Goal: Information Seeking & Learning: Learn about a topic

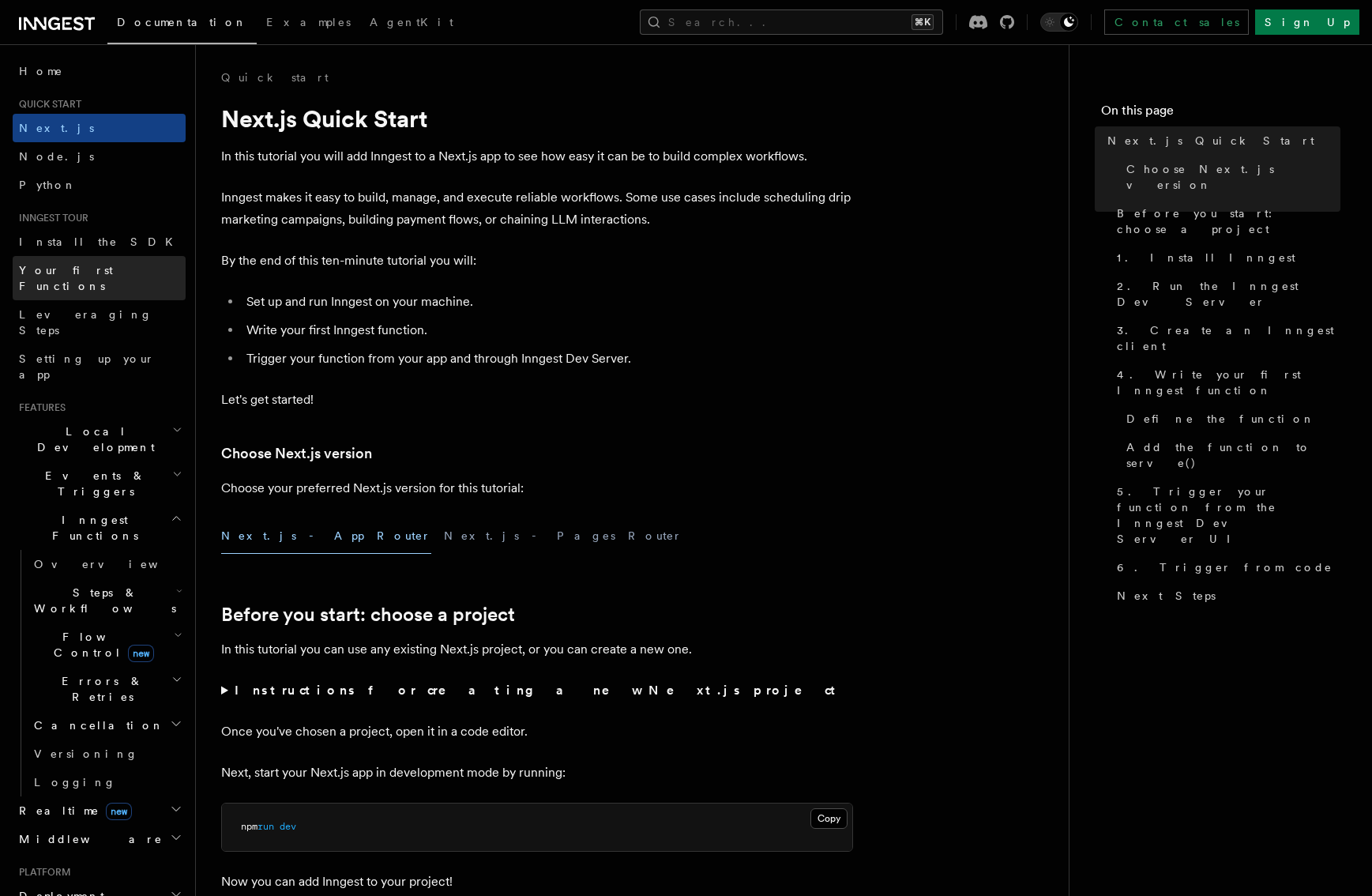
click at [107, 272] on span "Your first Functions" at bounding box center [65, 278] width 94 height 29
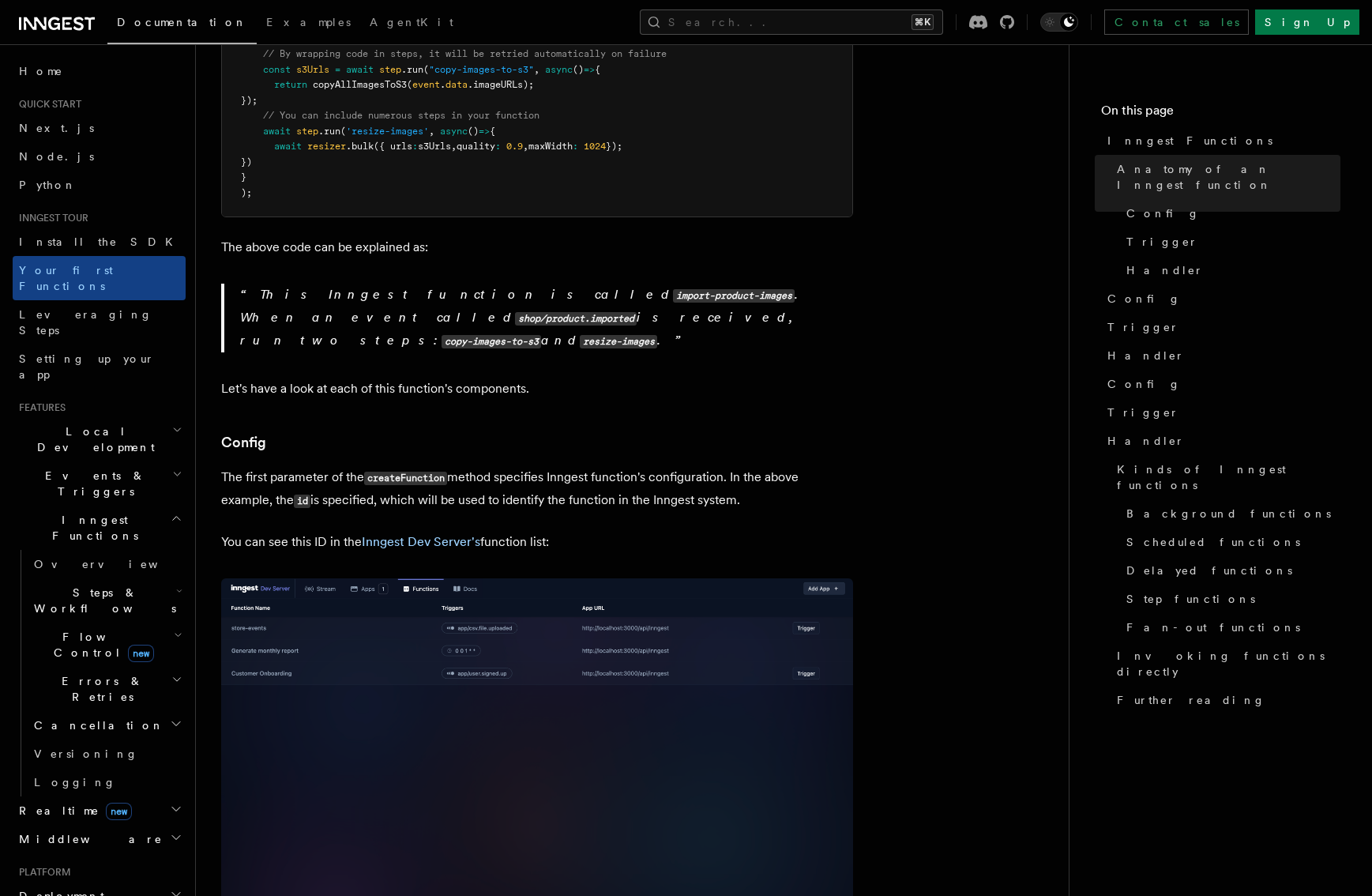
scroll to position [763, 0]
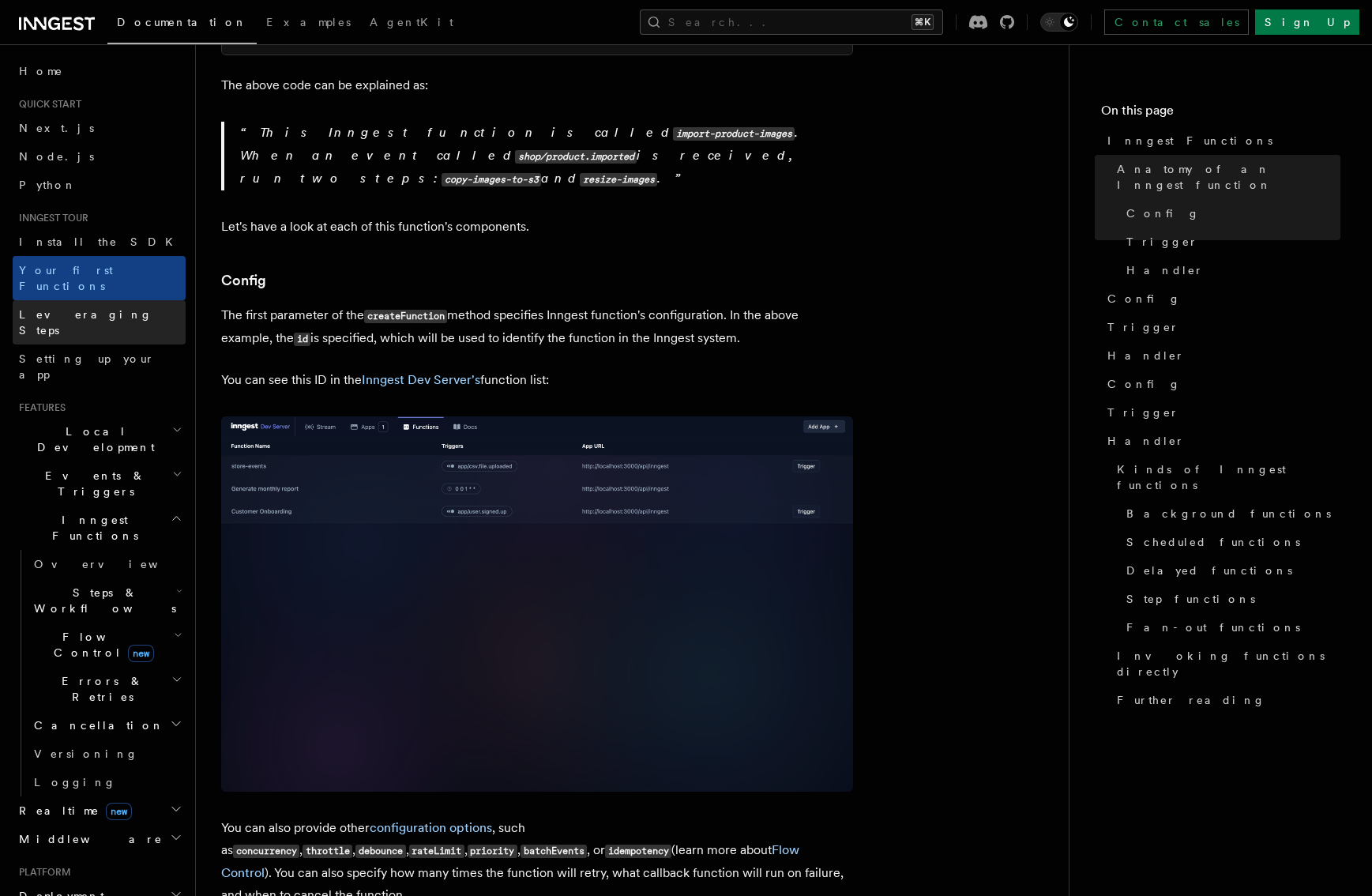
click at [92, 308] on span "Leveraging Steps" at bounding box center [85, 322] width 134 height 29
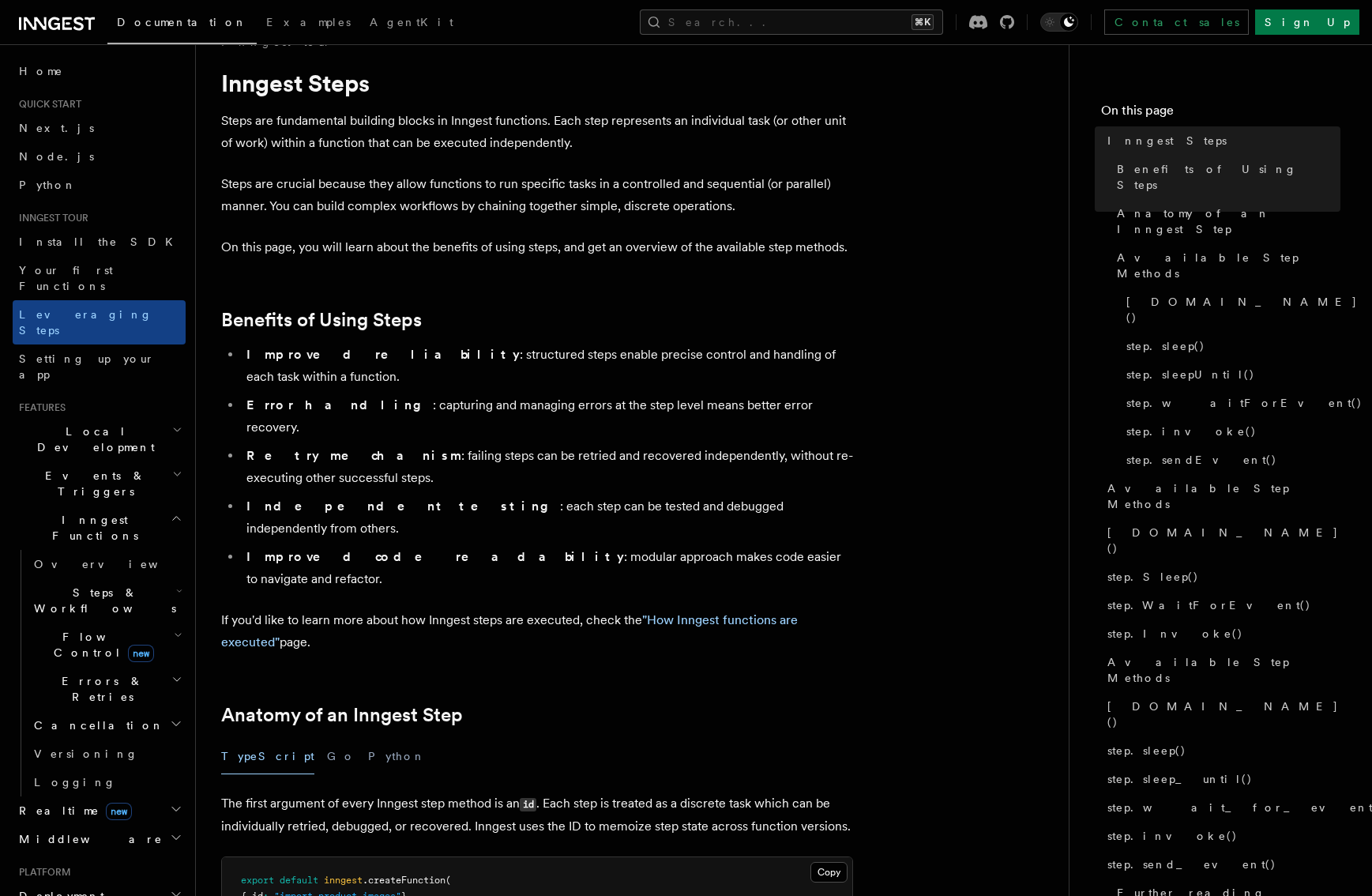
scroll to position [288, 0]
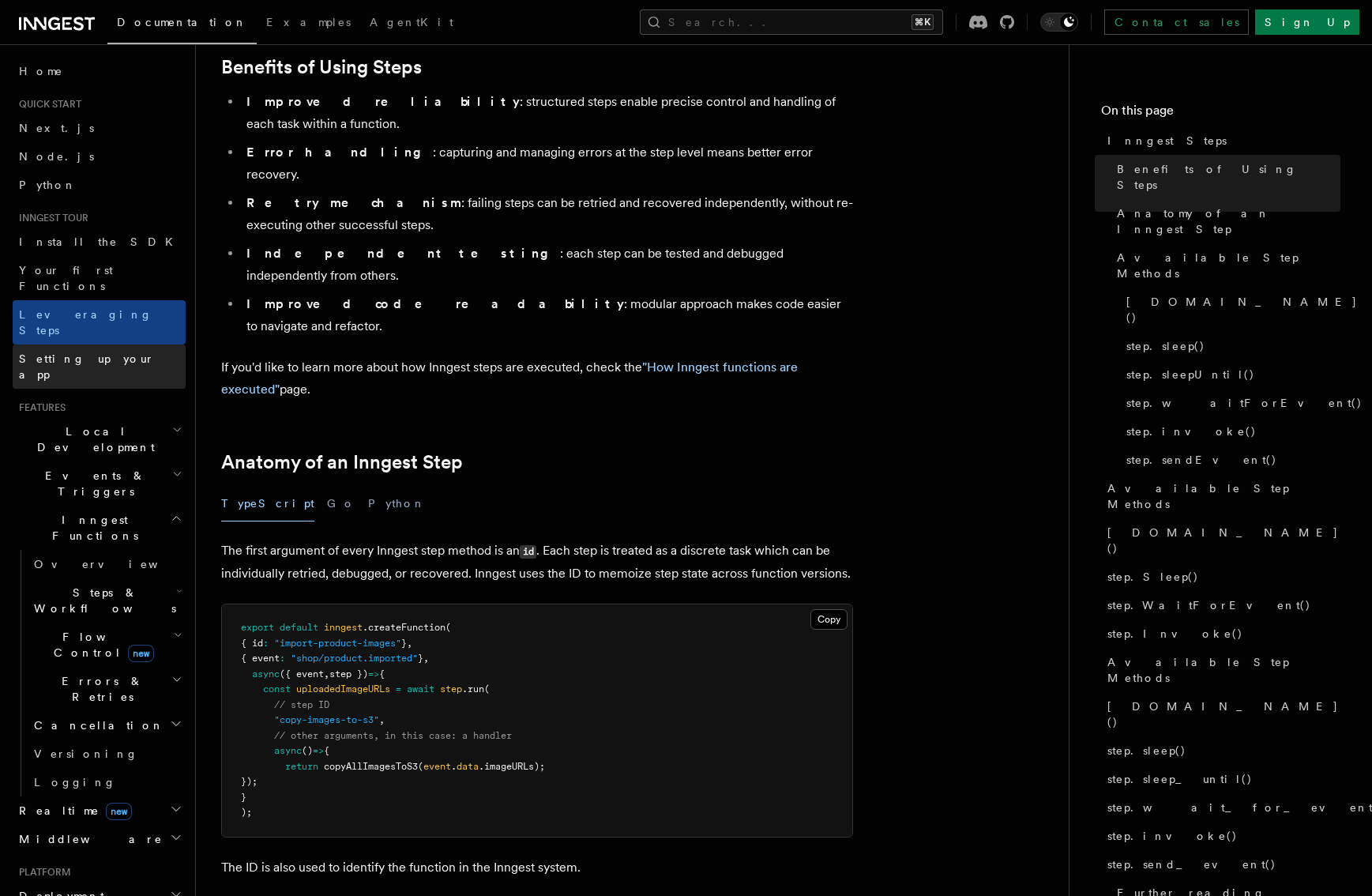
click at [92, 352] on span "Setting up your app" at bounding box center [86, 366] width 136 height 29
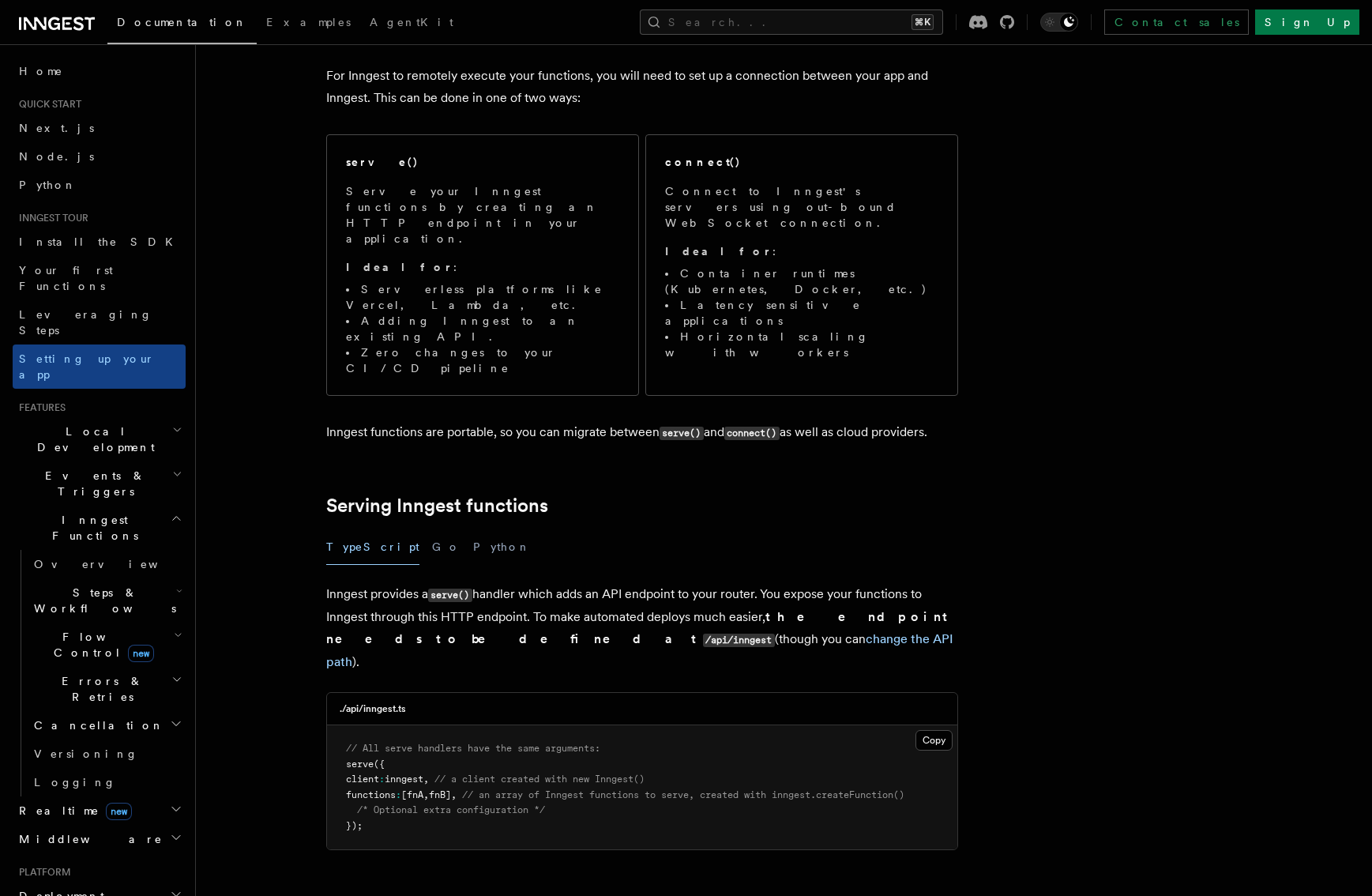
scroll to position [662, 0]
